Goal: Information Seeking & Learning: Find specific page/section

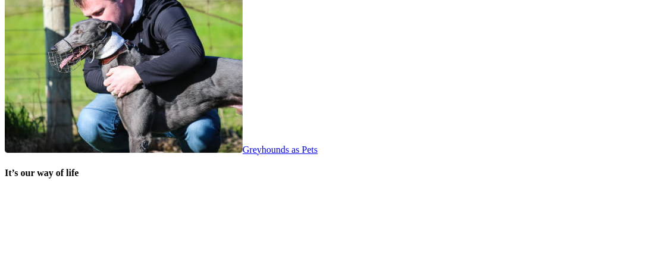
scroll to position [2318, 0]
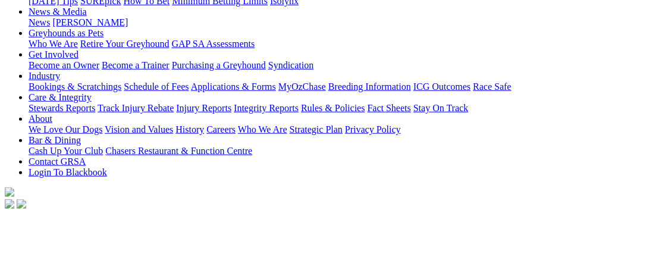
scroll to position [178, 0]
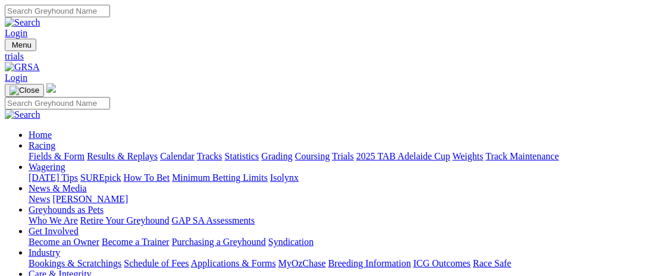
scroll to position [59, 0]
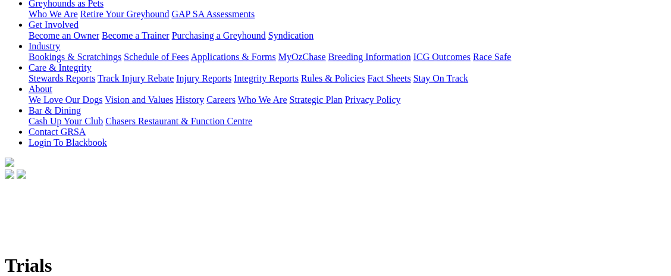
scroll to position [206, 0]
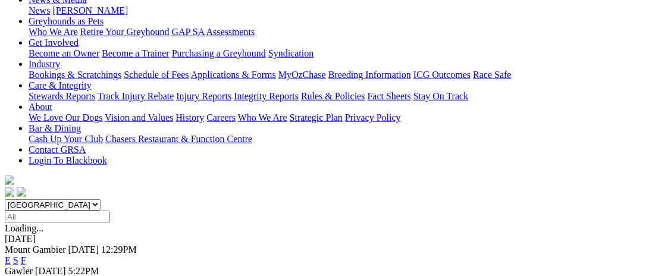
scroll to position [178, 0]
